Goal: Task Accomplishment & Management: Use online tool/utility

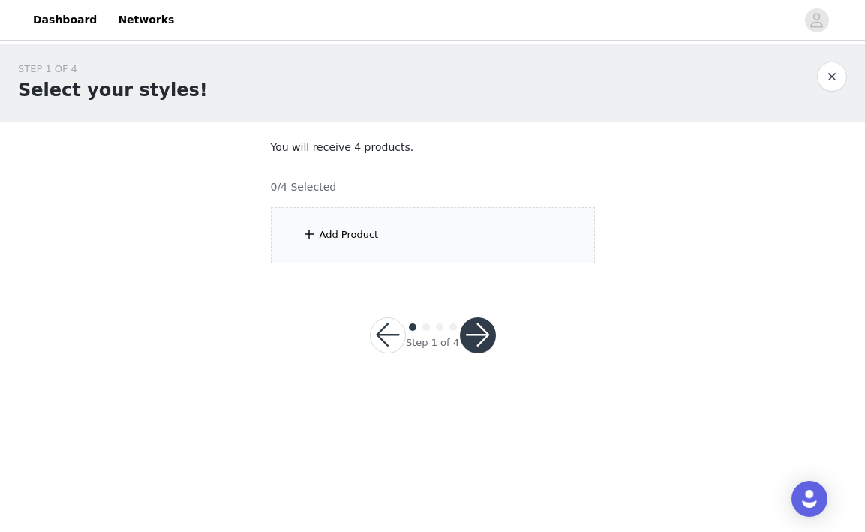
click at [432, 227] on div "Add Product" at bounding box center [433, 235] width 324 height 56
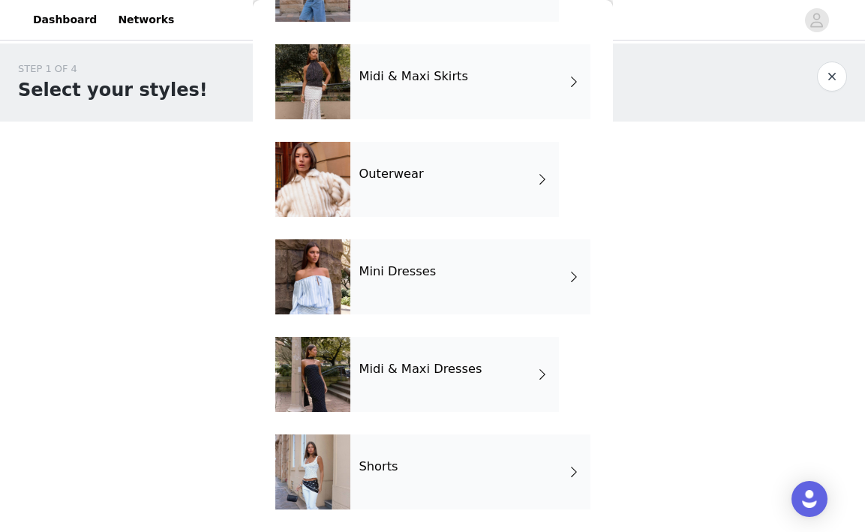
scroll to position [323, 0]
click at [439, 173] on div "Outerwear" at bounding box center [454, 179] width 209 height 75
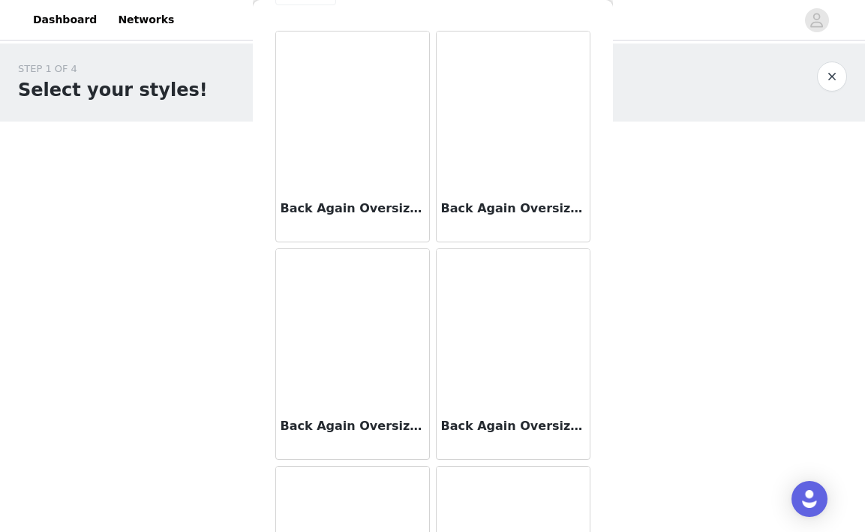
scroll to position [47, 0]
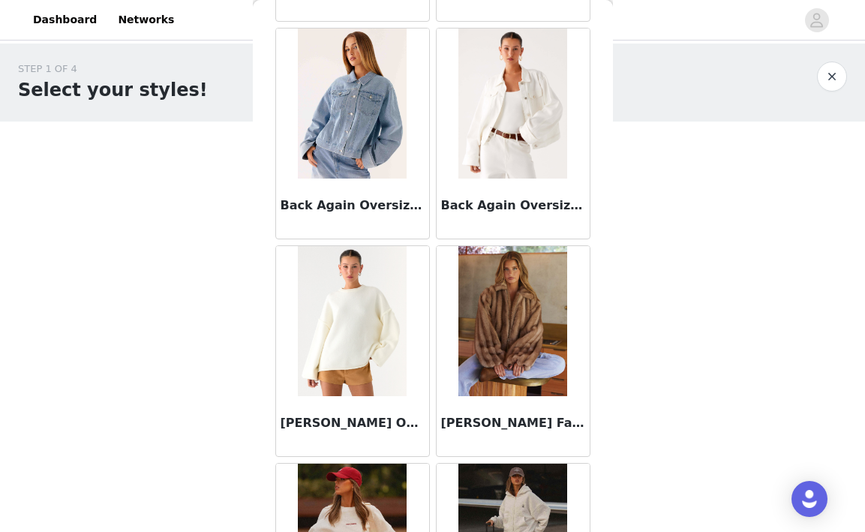
click at [528, 350] on img at bounding box center [512, 321] width 109 height 150
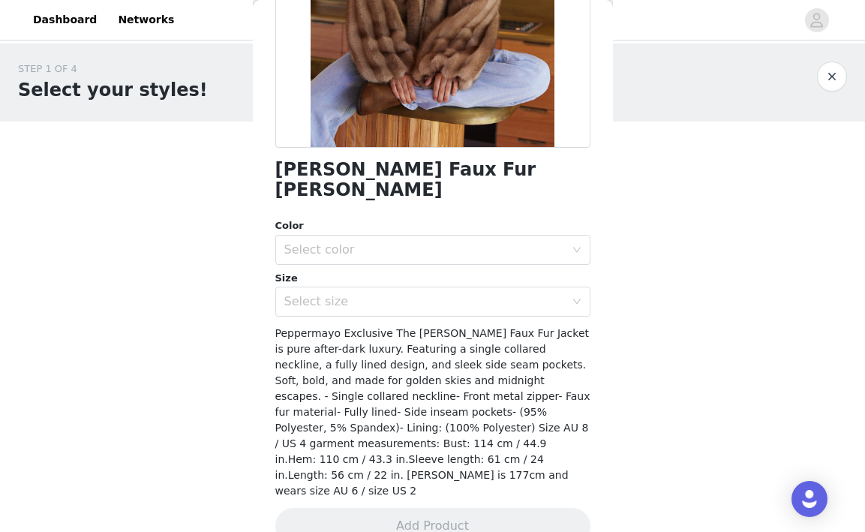
scroll to position [258, 0]
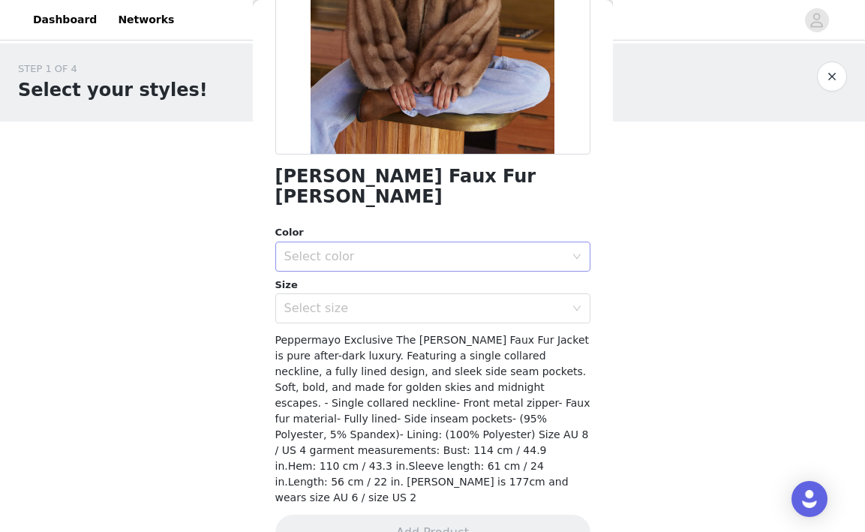
click at [383, 249] on div "Select color" at bounding box center [424, 256] width 281 height 15
click at [388, 264] on li "Brown" at bounding box center [432, 269] width 315 height 24
click at [390, 304] on div "[PERSON_NAME] Faux Fur Jacket - Brown Color Select color Brown Size Select size…" at bounding box center [432, 193] width 315 height 752
click at [390, 301] on div "Select size" at bounding box center [427, 308] width 287 height 29
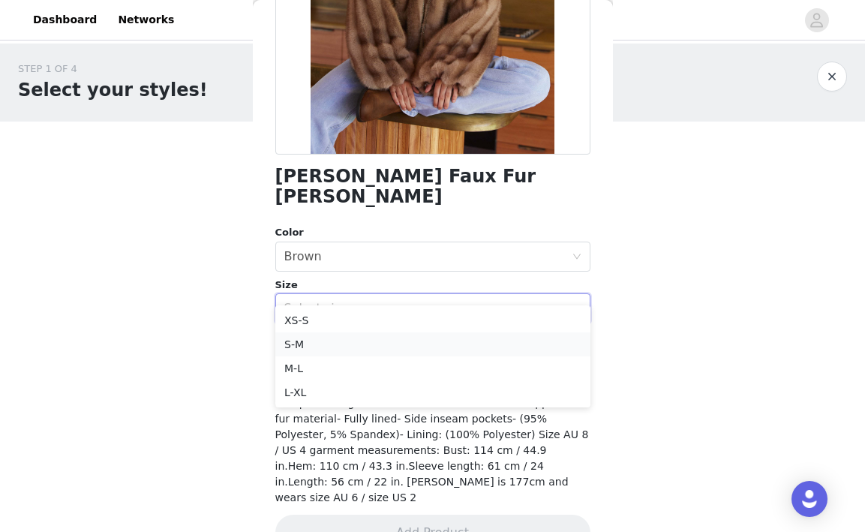
click at [386, 335] on li "S-M" at bounding box center [432, 344] width 315 height 24
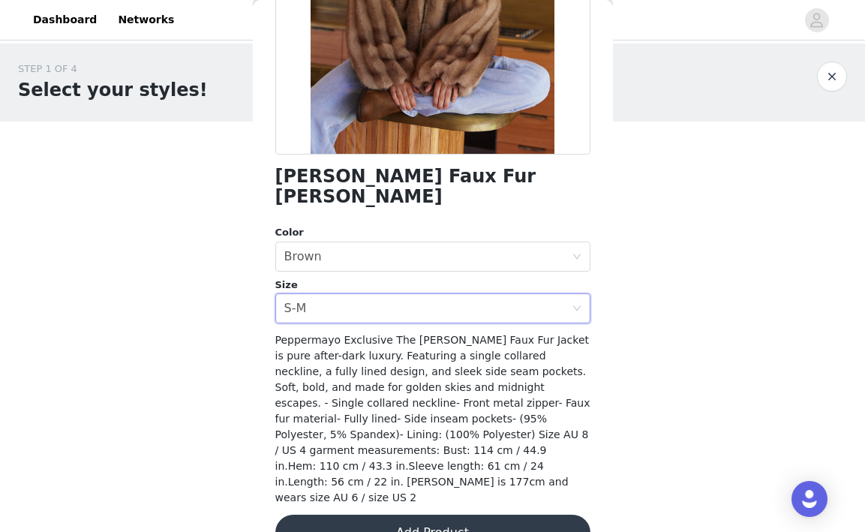
click at [410, 515] on button "Add Product" at bounding box center [432, 533] width 315 height 36
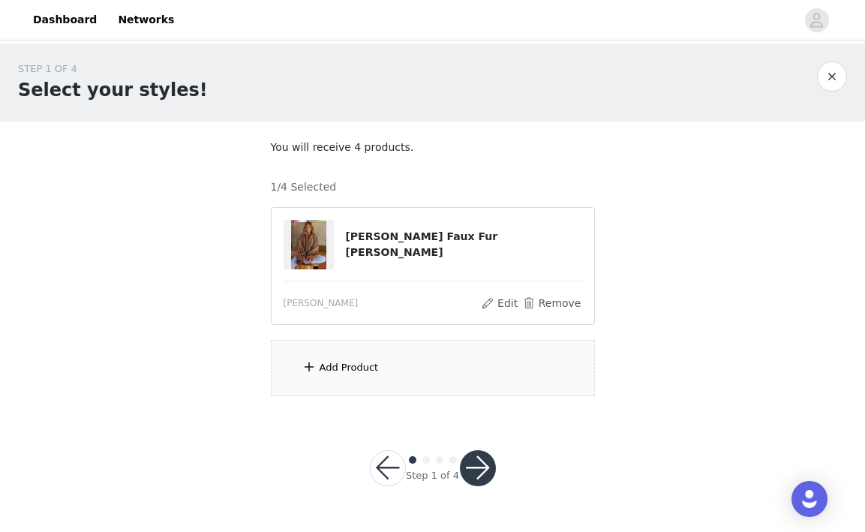
click at [397, 359] on div "Add Product" at bounding box center [433, 368] width 324 height 56
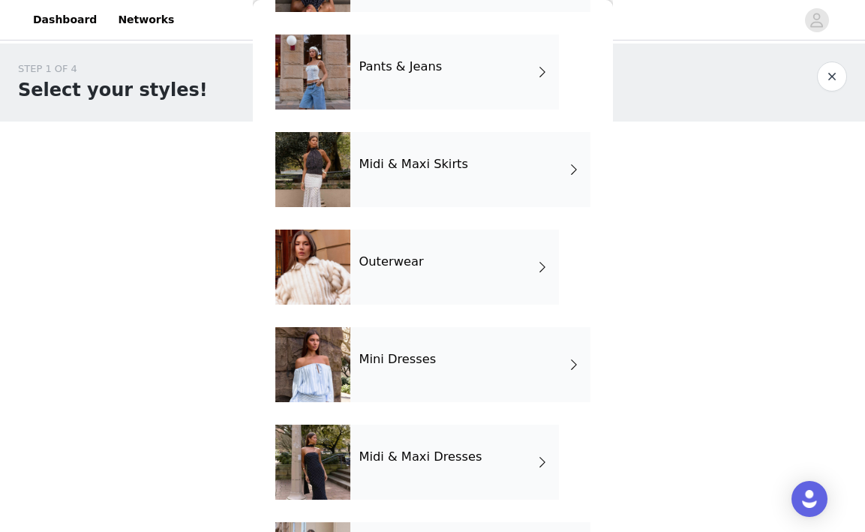
scroll to position [232, 0]
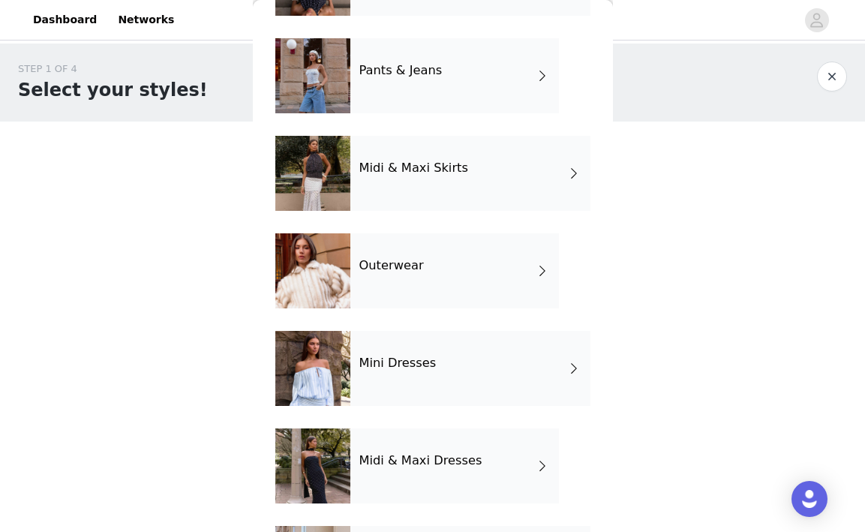
click at [372, 239] on div "Outerwear" at bounding box center [454, 270] width 209 height 75
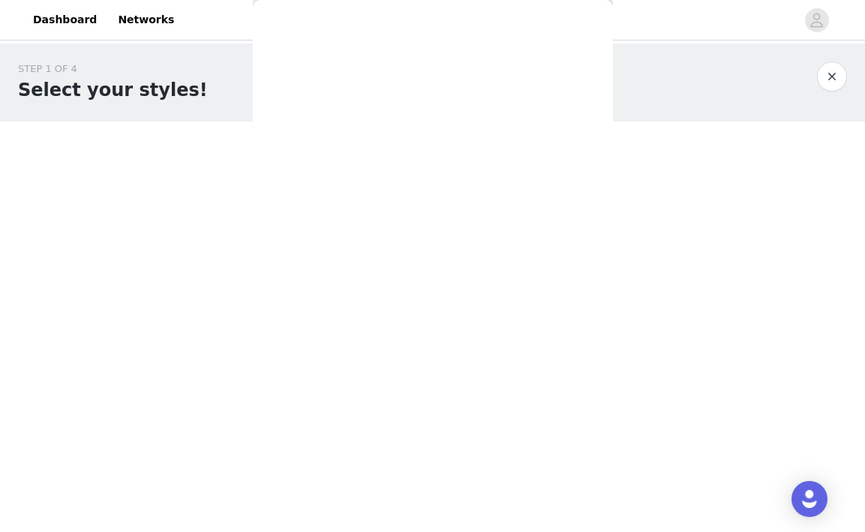
scroll to position [0, 0]
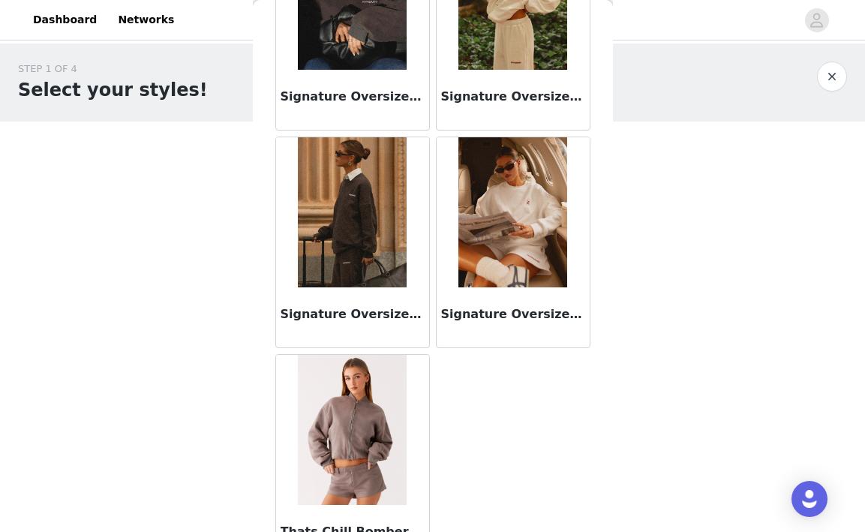
click at [480, 275] on img at bounding box center [512, 212] width 109 height 150
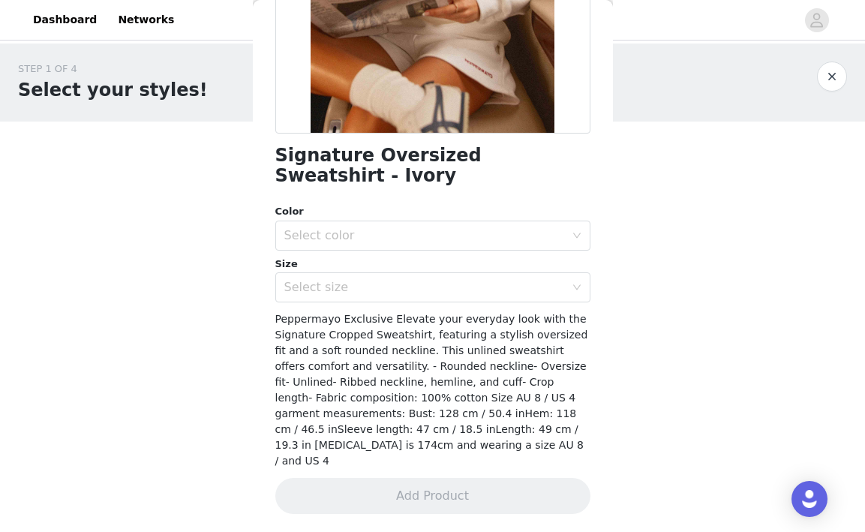
scroll to position [242, 0]
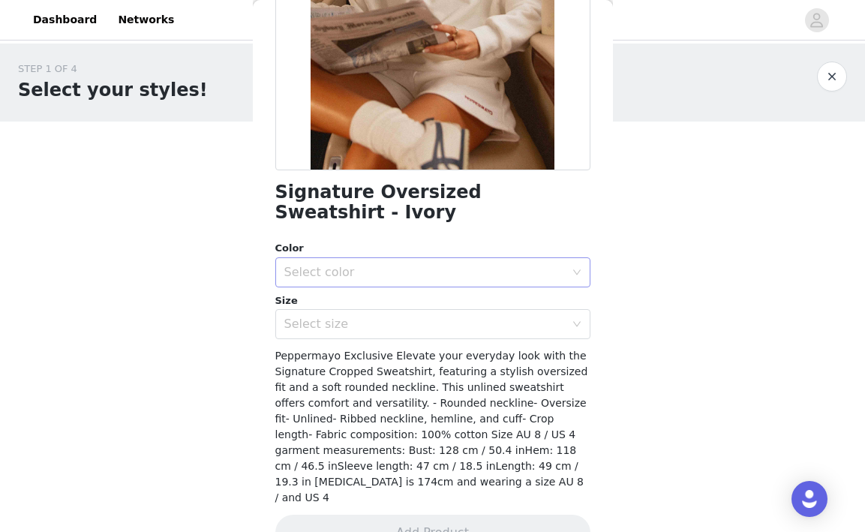
click at [416, 265] on div "Select color" at bounding box center [424, 272] width 281 height 15
click at [414, 266] on div "Color Select color Size Select size" at bounding box center [432, 290] width 315 height 98
click at [421, 260] on div "Select color" at bounding box center [427, 272] width 287 height 29
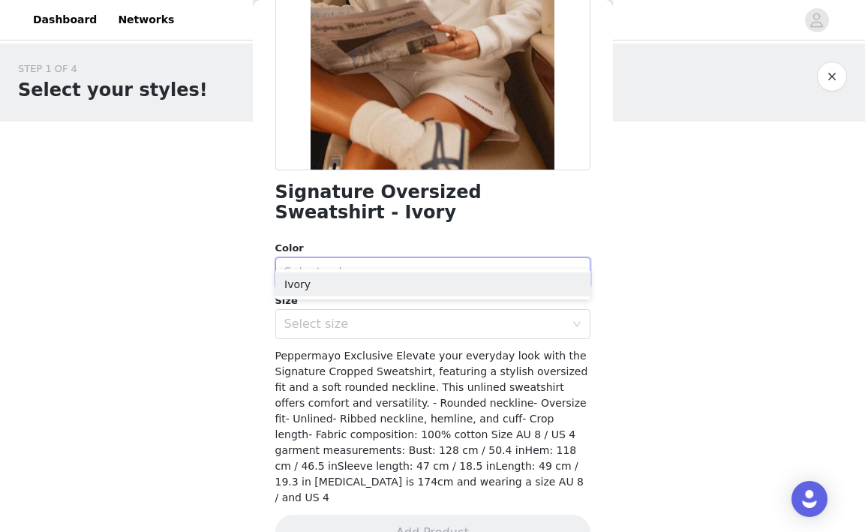
click at [421, 265] on div "Select color" at bounding box center [424, 272] width 281 height 15
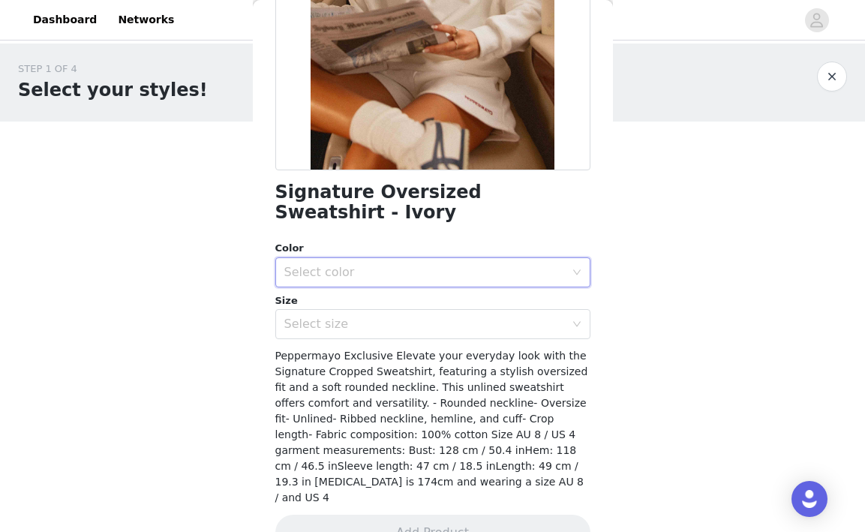
click at [423, 264] on div "Select color" at bounding box center [427, 272] width 287 height 29
click at [422, 278] on li "Ivory" at bounding box center [432, 284] width 315 height 24
click at [422, 317] on div "Select size" at bounding box center [424, 324] width 281 height 15
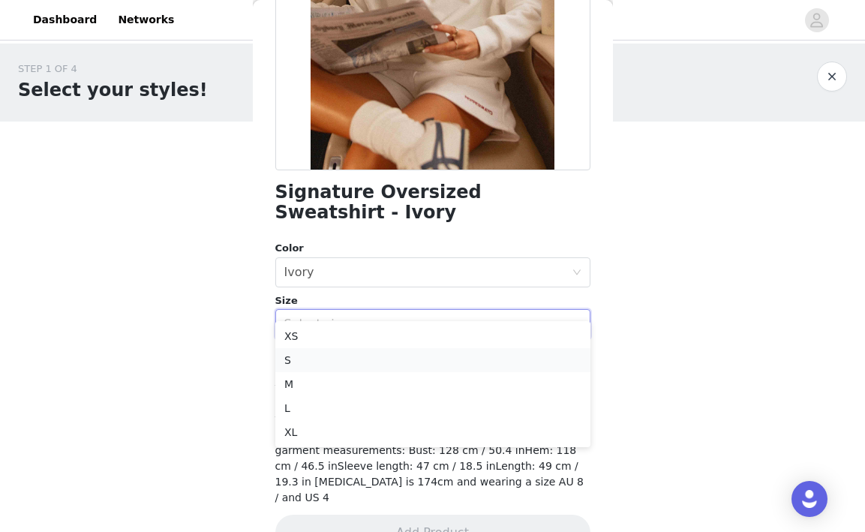
click at [424, 353] on li "S" at bounding box center [432, 360] width 315 height 24
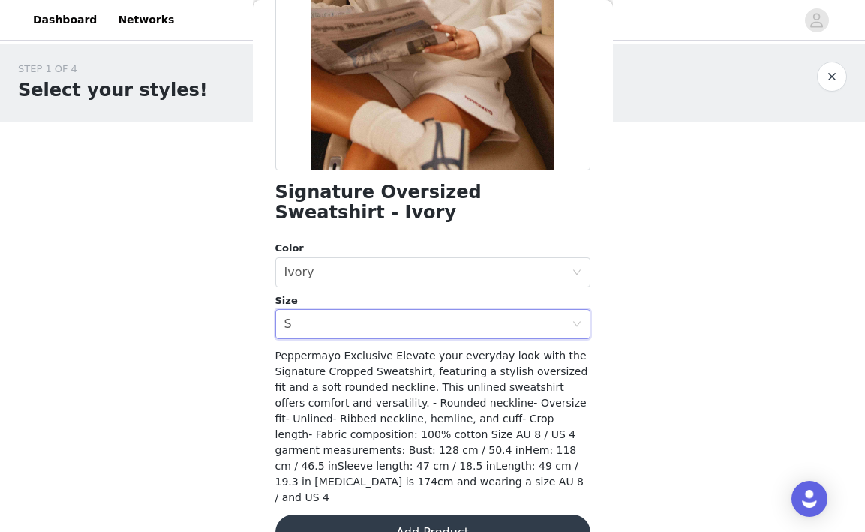
click at [473, 515] on button "Add Product" at bounding box center [432, 533] width 315 height 36
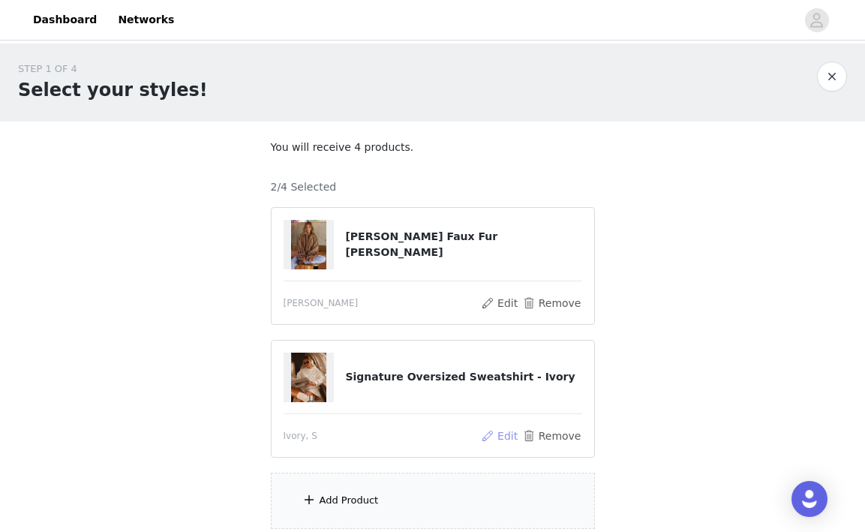
click at [506, 431] on button "Edit" at bounding box center [500, 436] width 38 height 18
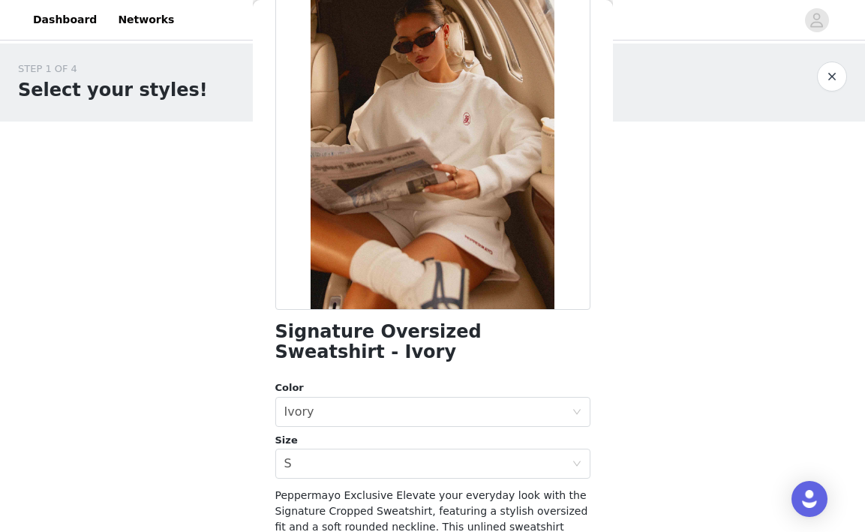
scroll to position [104, 0]
click at [347, 449] on div "Select size S" at bounding box center [427, 463] width 287 height 29
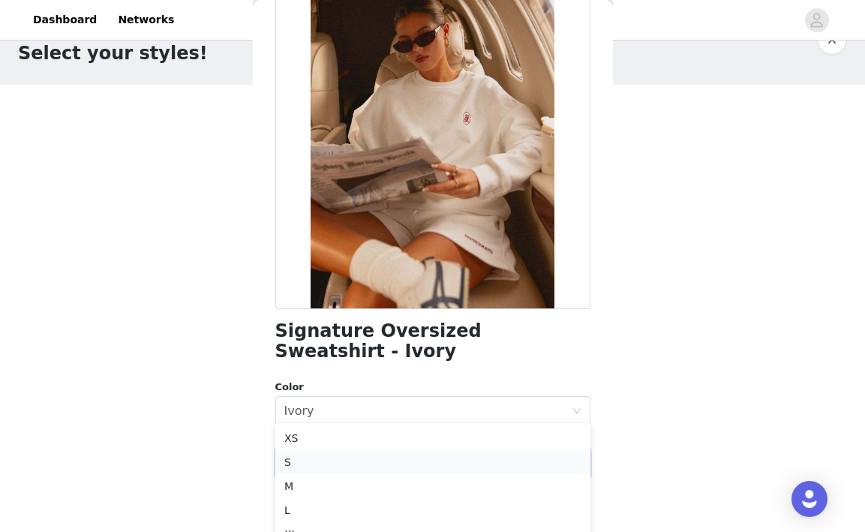
scroll to position [44, 0]
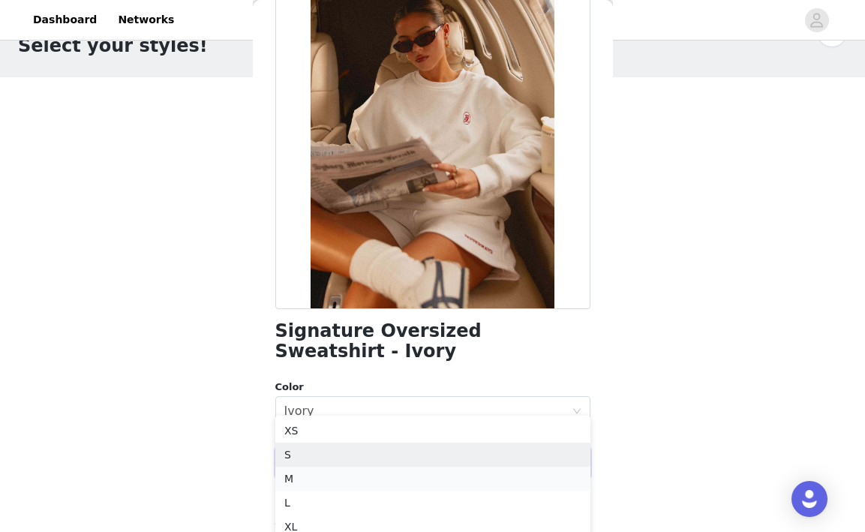
click at [332, 471] on li "M" at bounding box center [432, 479] width 315 height 24
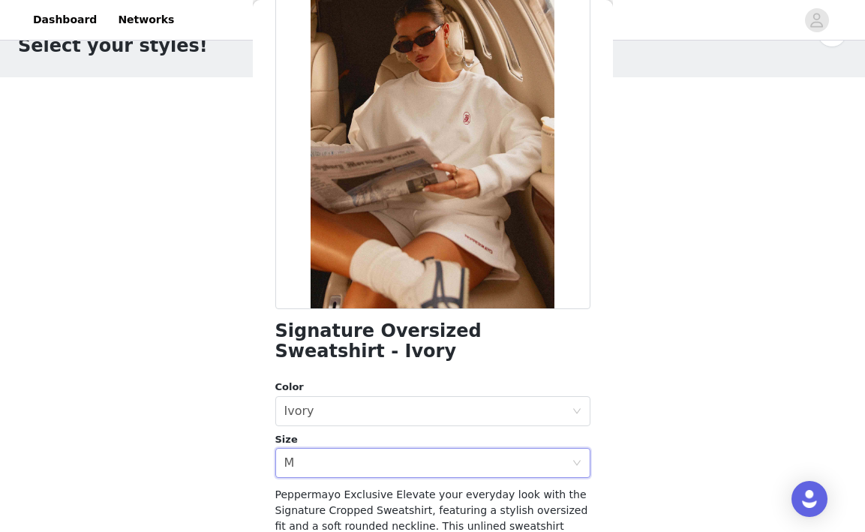
click at [173, 476] on div "STEP 1 OF 4 Select your styles! You will receive 4 products. 2/4 Selected [PERS…" at bounding box center [432, 250] width 865 height 503
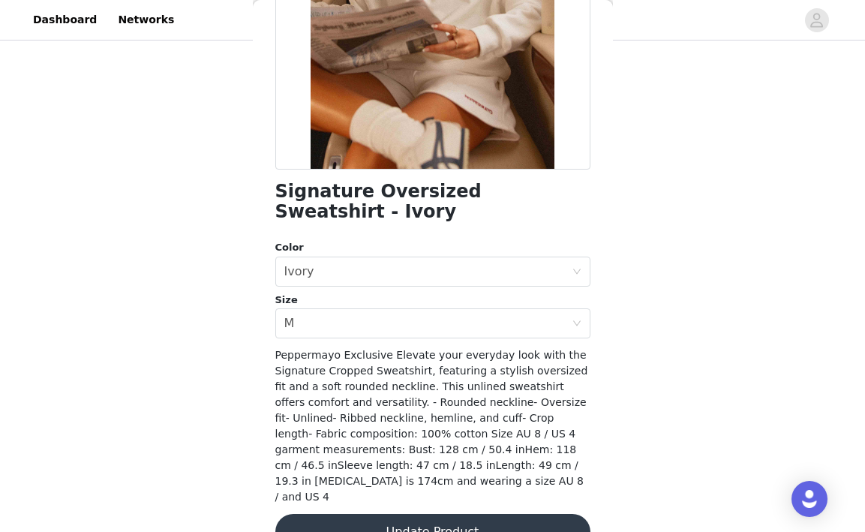
scroll to position [242, 0]
click at [383, 515] on button "Update Product" at bounding box center [432, 533] width 315 height 36
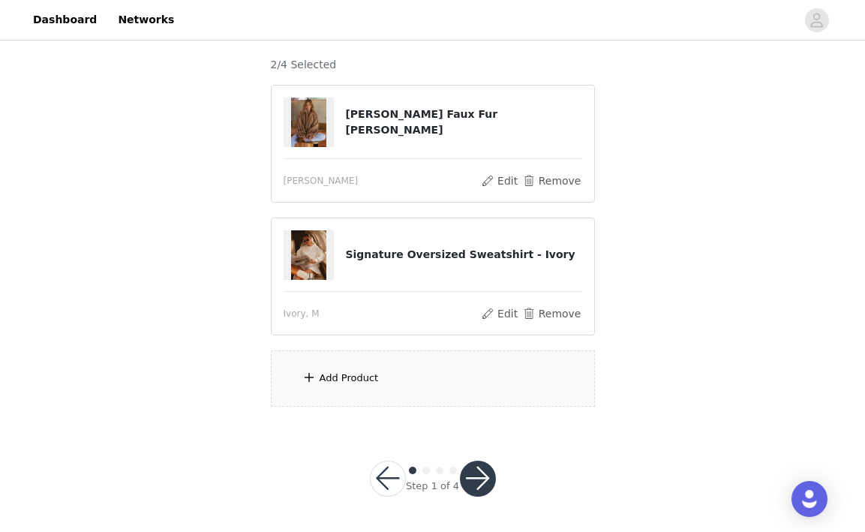
click at [383, 383] on div "Add Product" at bounding box center [433, 378] width 324 height 56
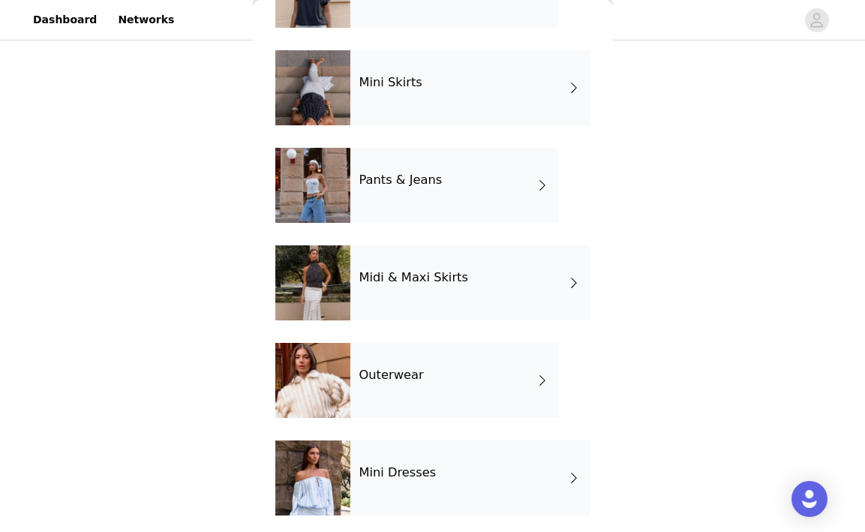
scroll to position [28, 0]
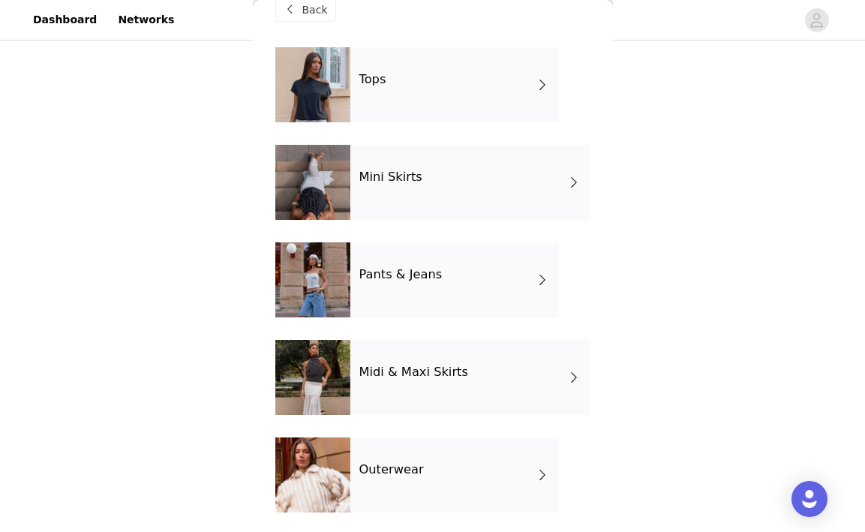
click at [468, 192] on div "Mini Skirts" at bounding box center [470, 182] width 240 height 75
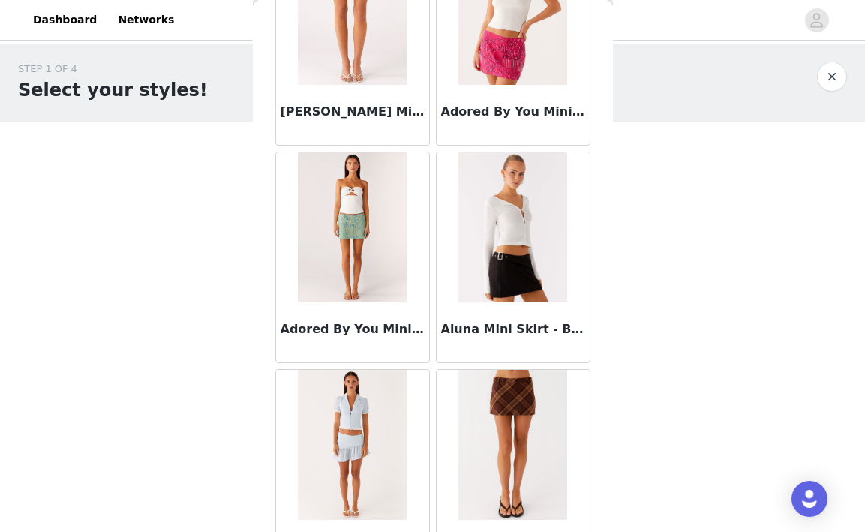
scroll to position [0, 0]
click at [834, 82] on button "button" at bounding box center [832, 77] width 30 height 30
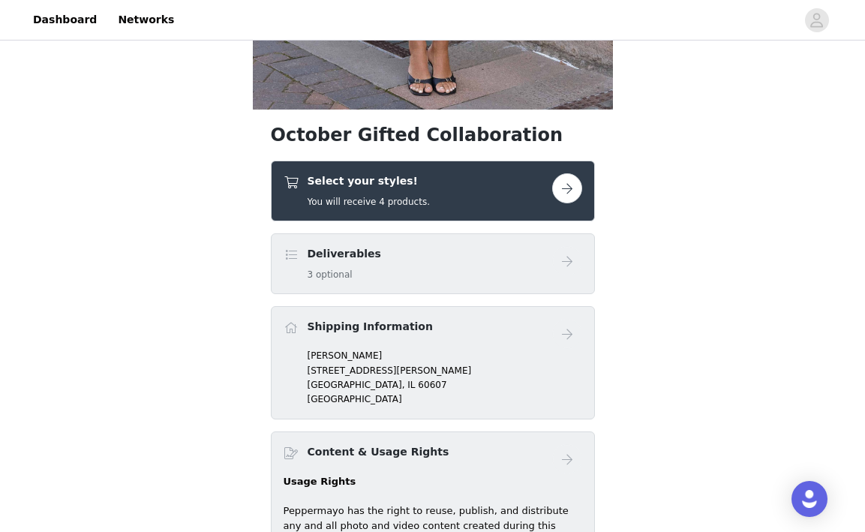
scroll to position [449, 0]
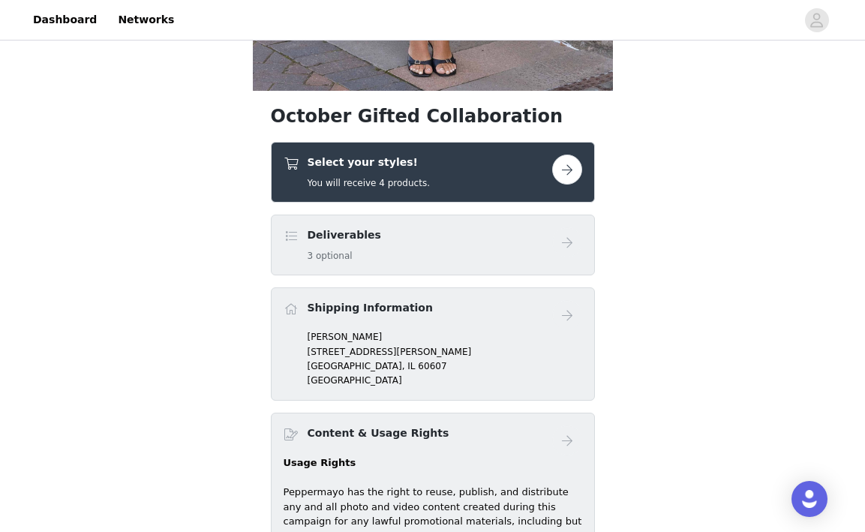
click at [411, 164] on h4 "Select your styles!" at bounding box center [369, 163] width 122 height 16
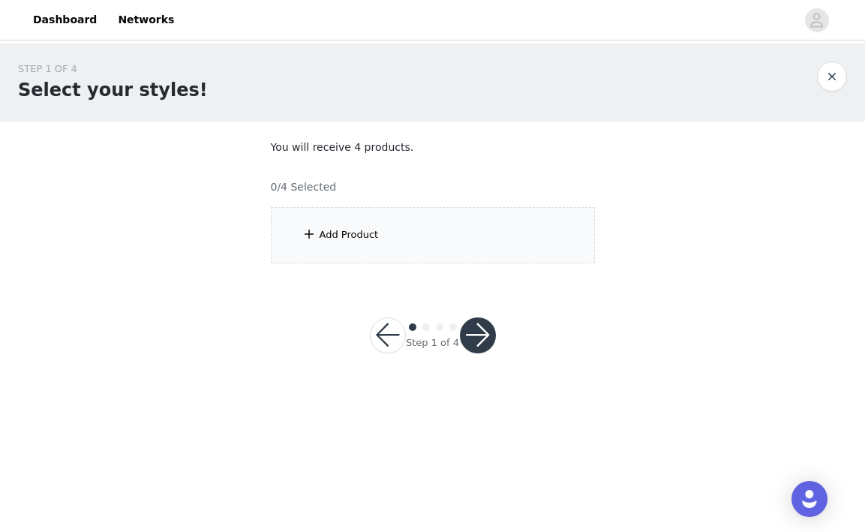
click at [355, 234] on div "Add Product" at bounding box center [349, 234] width 59 height 15
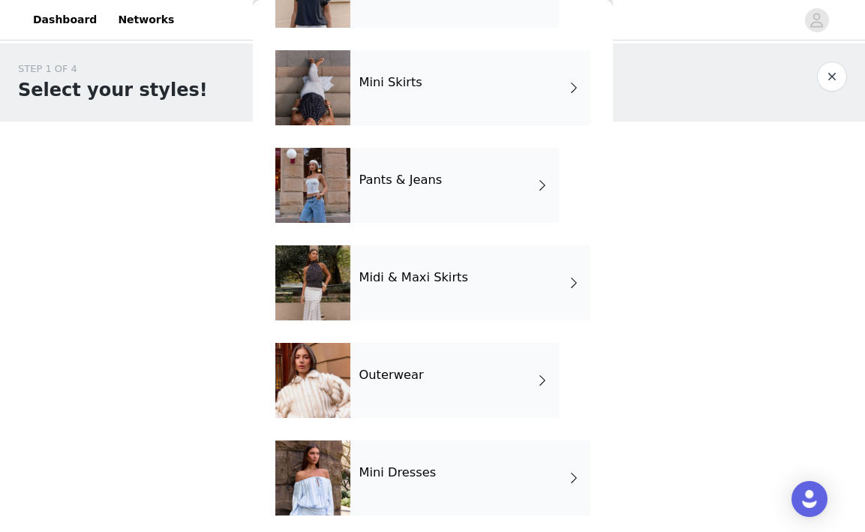
scroll to position [179, 0]
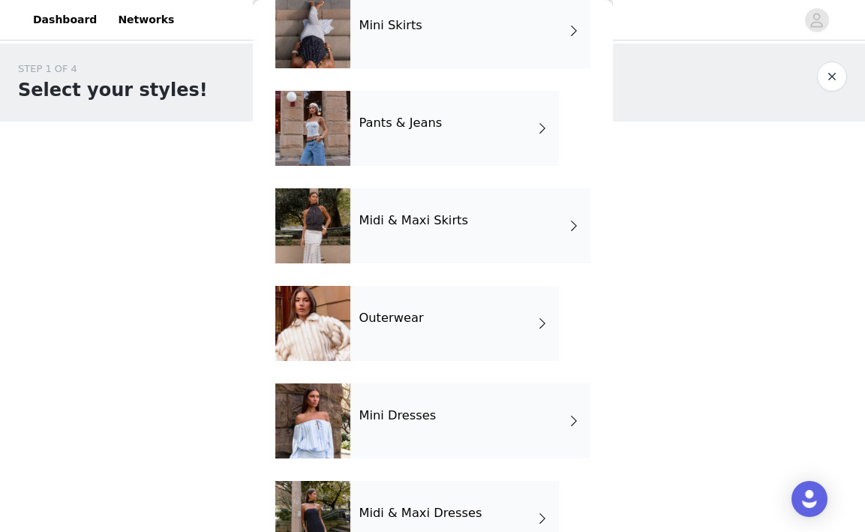
click at [443, 326] on div "Outerwear" at bounding box center [454, 323] width 209 height 75
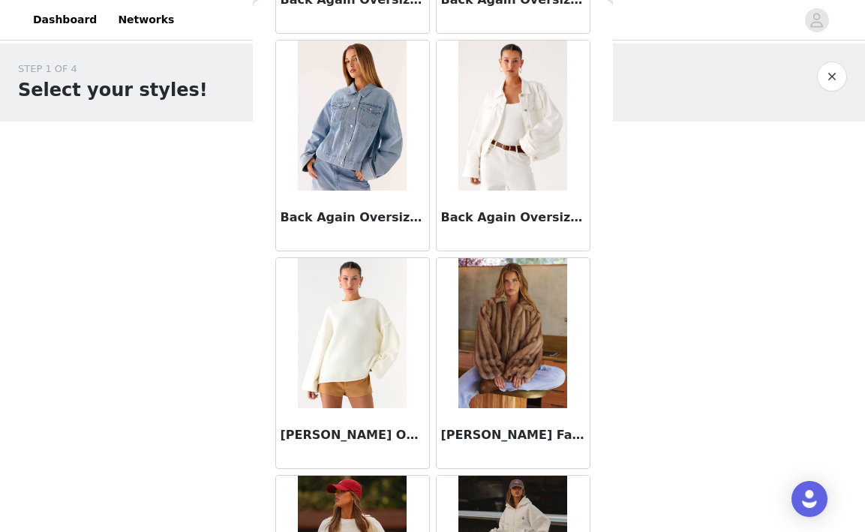
scroll to position [255, 0]
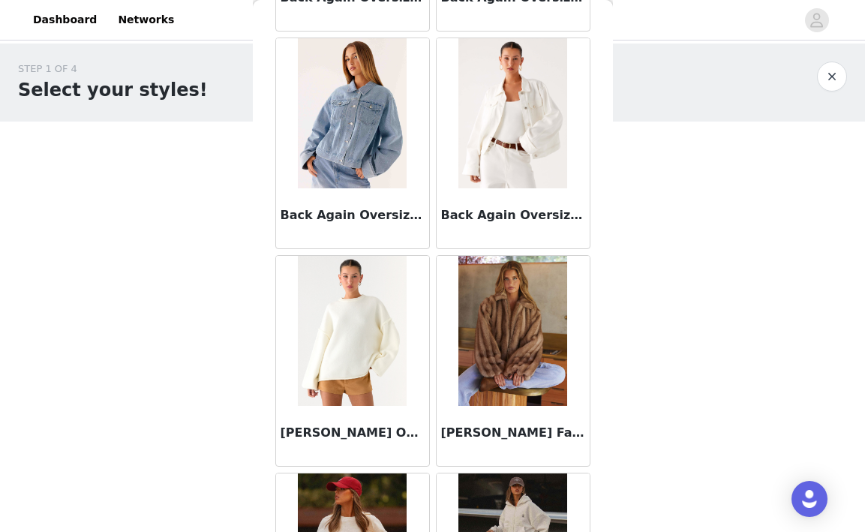
click at [545, 331] on img at bounding box center [512, 331] width 109 height 150
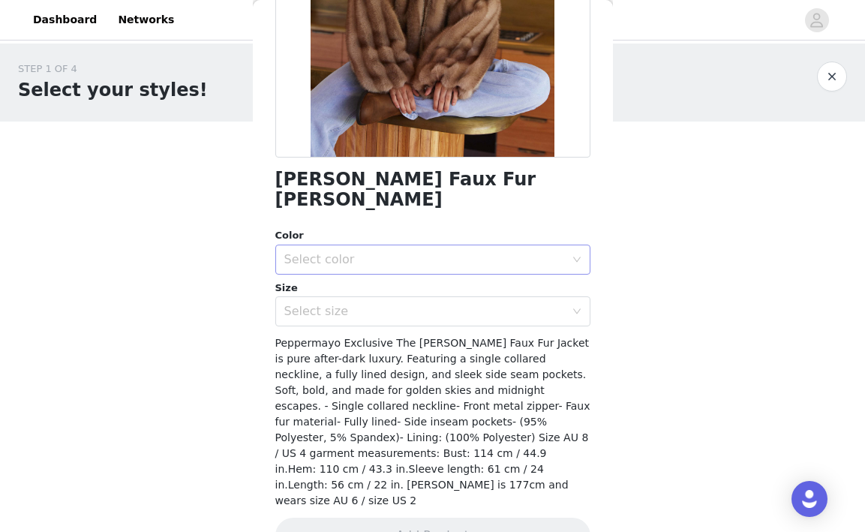
click at [412, 252] on div "Select color" at bounding box center [424, 259] width 281 height 15
click at [392, 272] on li "Brown" at bounding box center [432, 272] width 315 height 24
click at [390, 302] on div "Select size" at bounding box center [427, 311] width 287 height 29
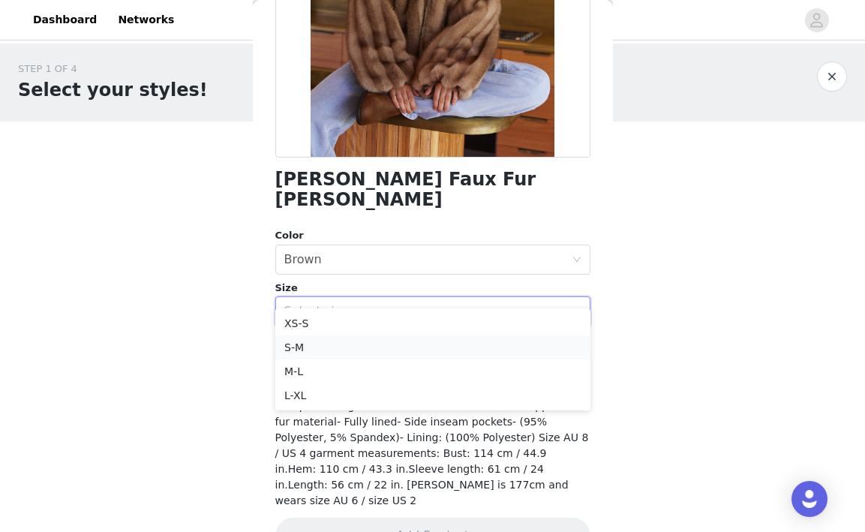
click at [377, 344] on li "S-M" at bounding box center [432, 347] width 315 height 24
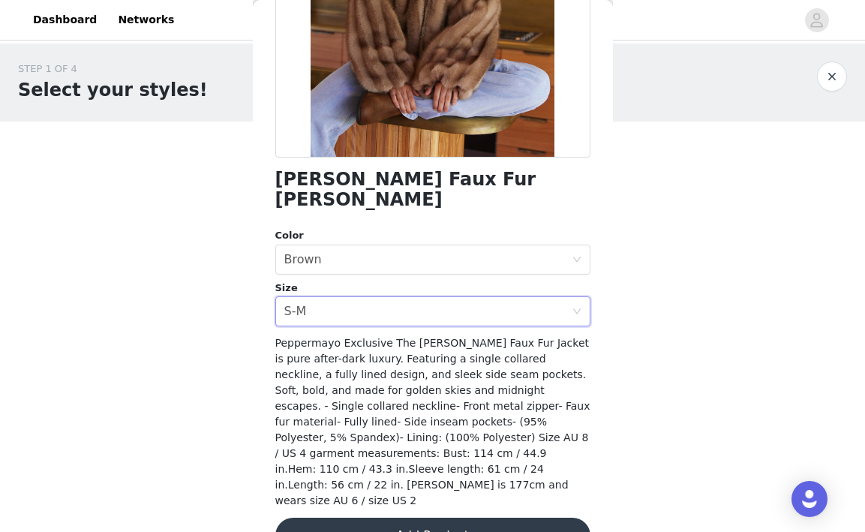
click at [373, 518] on button "Add Product" at bounding box center [432, 536] width 315 height 36
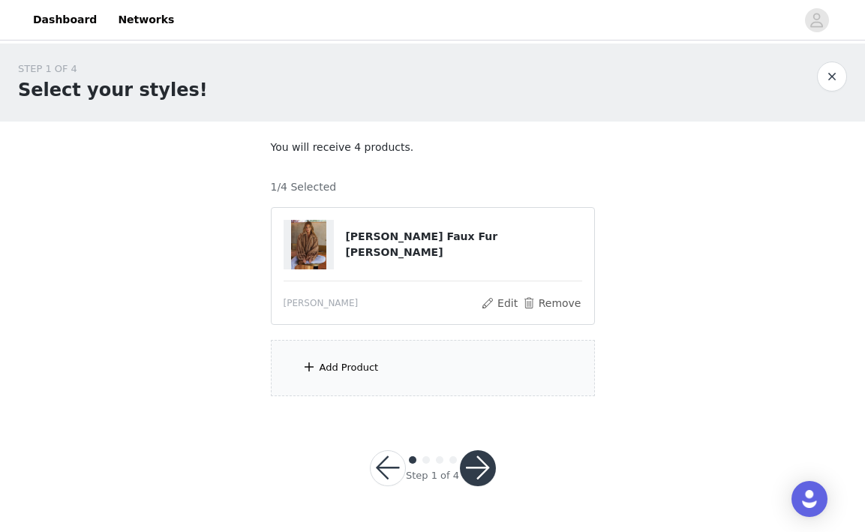
click at [390, 373] on div "Add Product" at bounding box center [433, 368] width 324 height 56
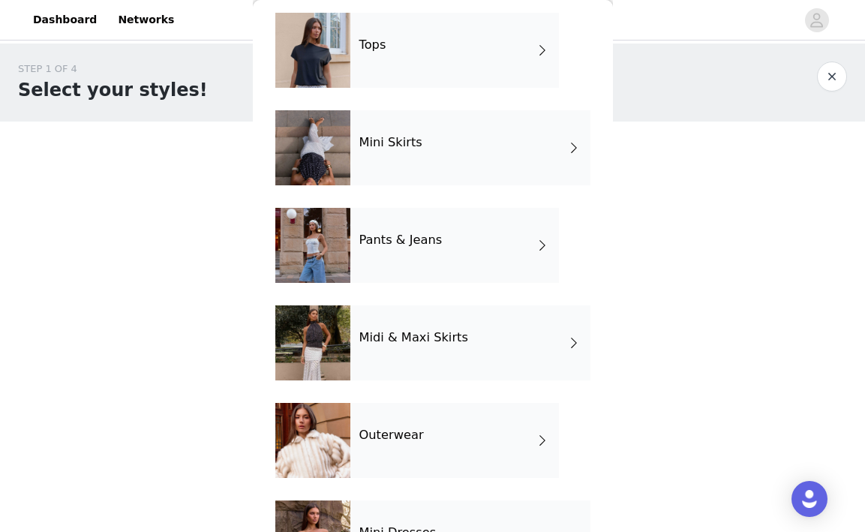
scroll to position [63, 0]
click at [435, 434] on div "Outerwear" at bounding box center [454, 439] width 209 height 75
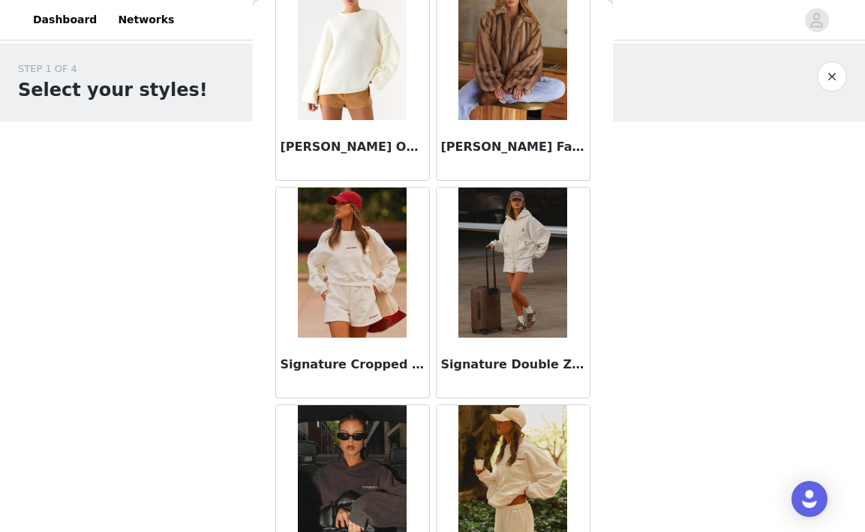
scroll to position [1049, 0]
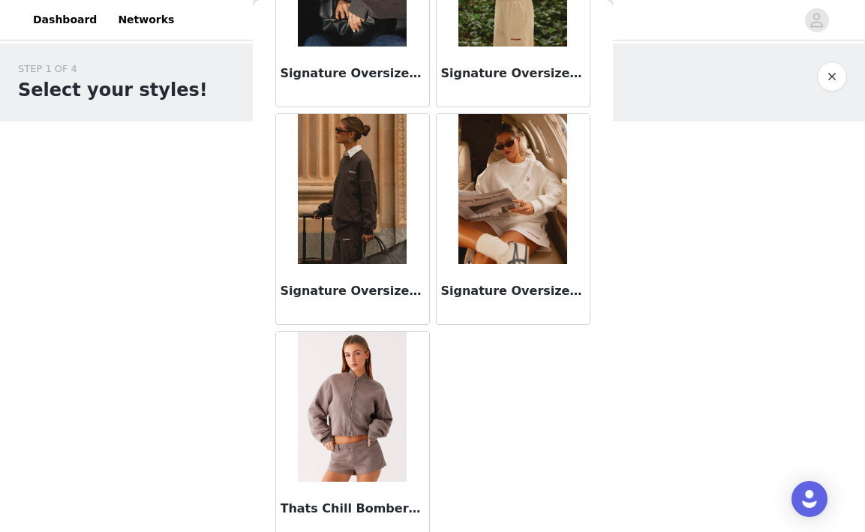
click at [502, 257] on img at bounding box center [512, 189] width 109 height 150
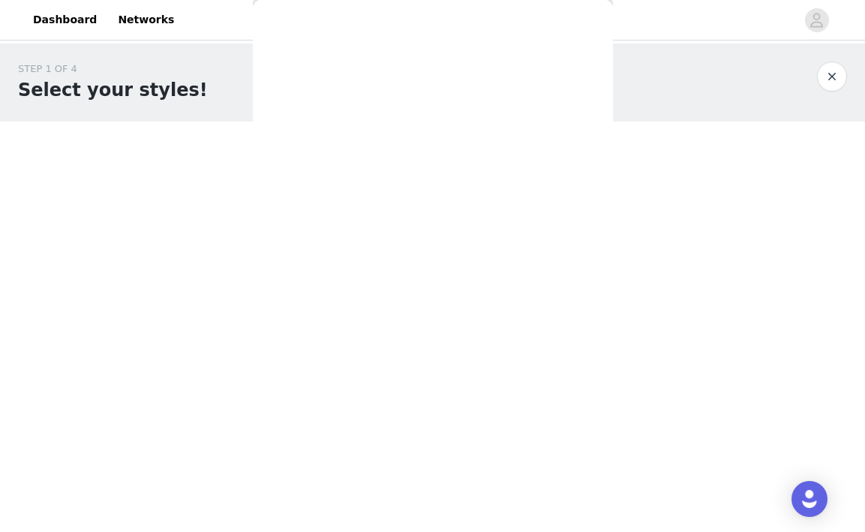
scroll to position [242, 0]
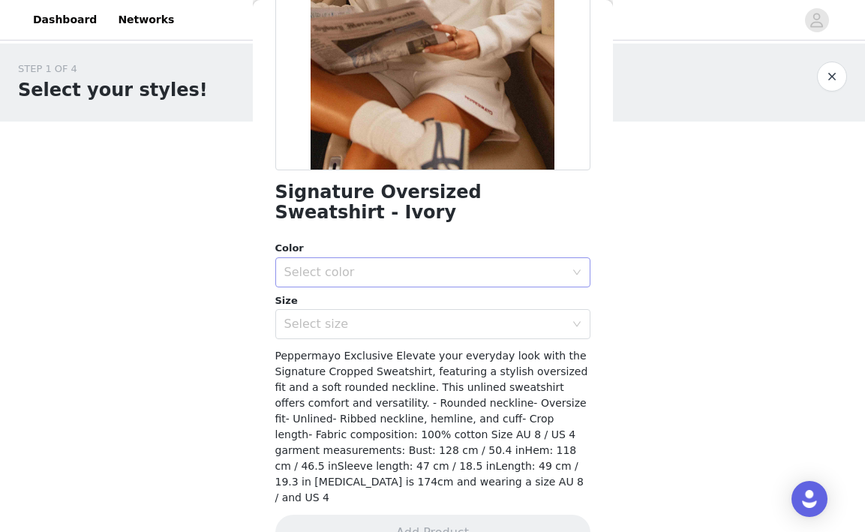
click at [428, 265] on div "Select color" at bounding box center [424, 272] width 281 height 15
click at [413, 284] on li "Ivory" at bounding box center [432, 284] width 315 height 24
click at [407, 317] on div "Select size" at bounding box center [424, 324] width 281 height 15
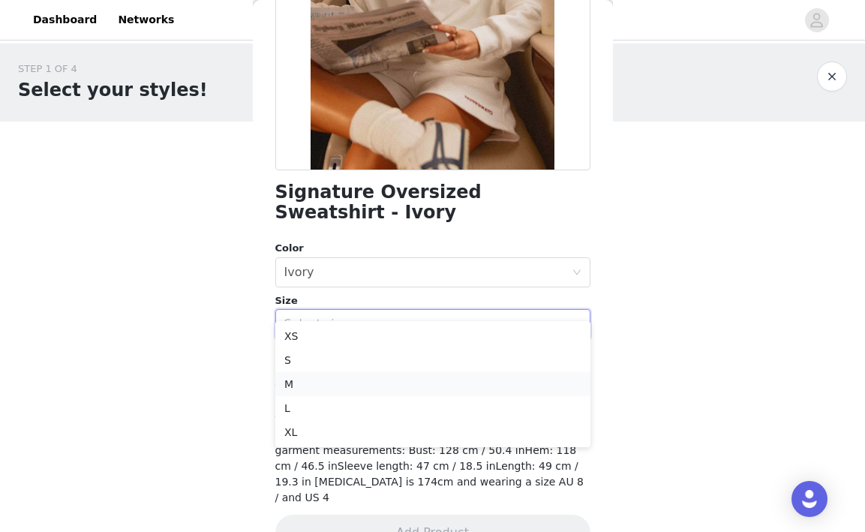
click at [379, 387] on li "M" at bounding box center [432, 384] width 315 height 24
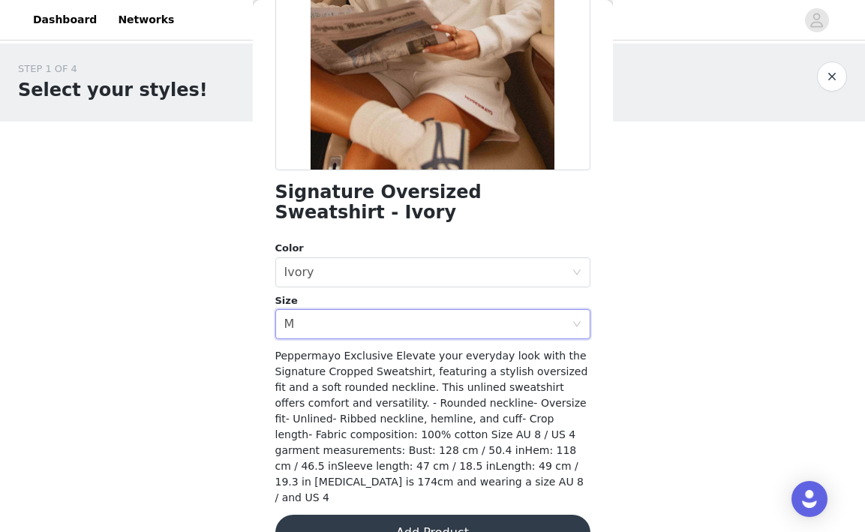
click at [359, 515] on button "Add Product" at bounding box center [432, 533] width 315 height 36
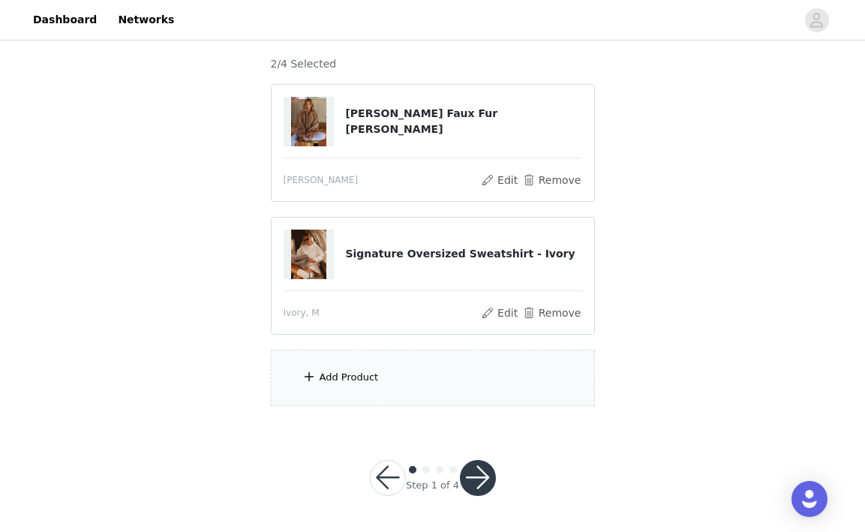
scroll to position [122, 0]
click at [536, 374] on div "Add Product" at bounding box center [433, 378] width 324 height 56
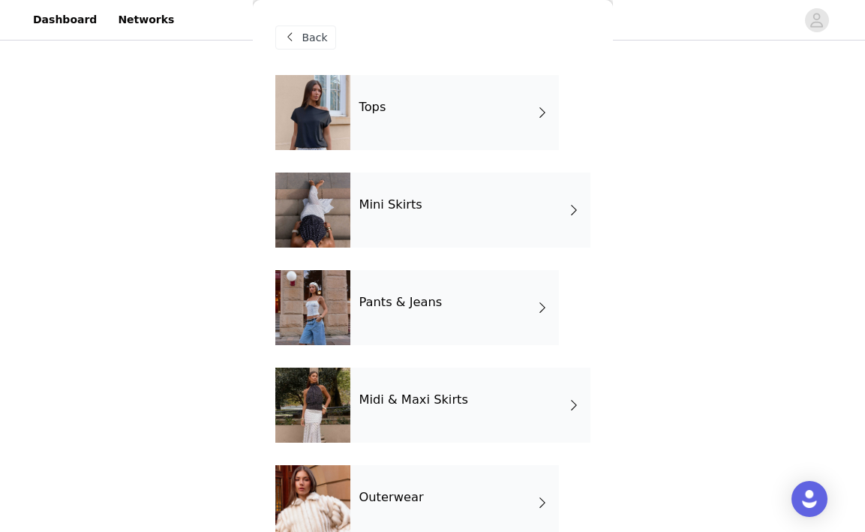
scroll to position [0, 0]
click at [520, 96] on div "Tops" at bounding box center [454, 112] width 209 height 75
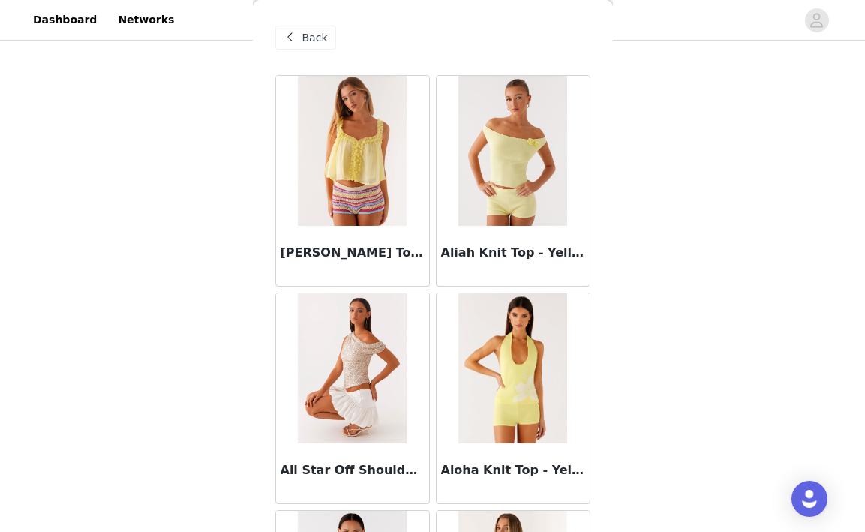
click at [314, 40] on span "Back" at bounding box center [315, 38] width 26 height 16
